Goal: Task Accomplishment & Management: Manage account settings

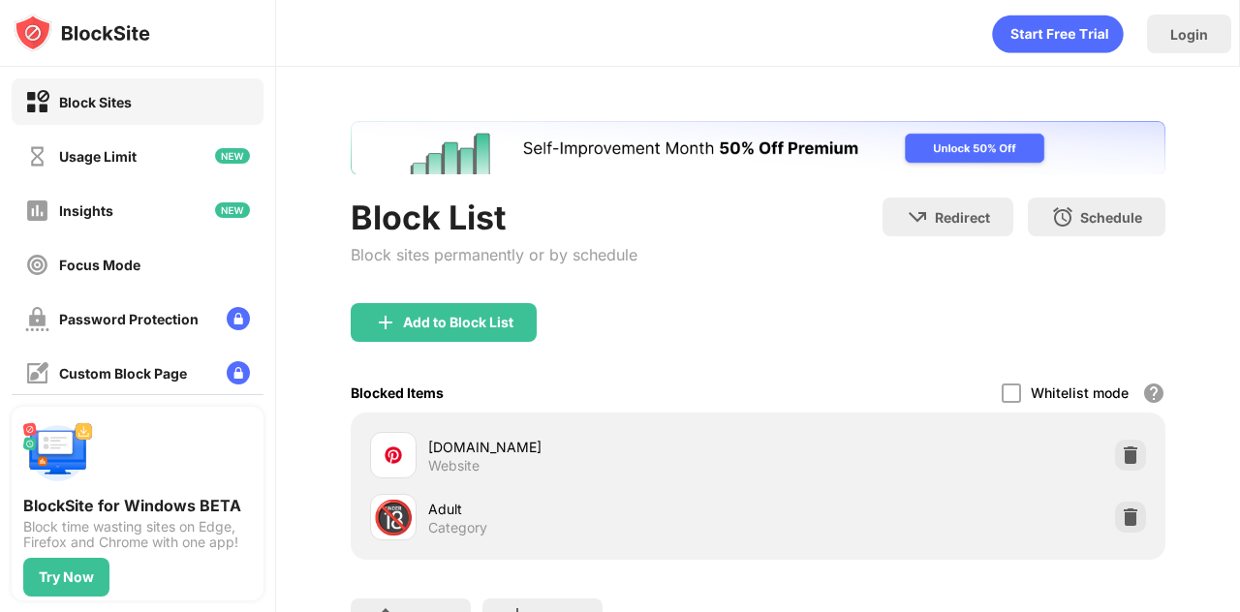
click at [1115, 516] on div at bounding box center [1130, 517] width 31 height 31
